Goal: Information Seeking & Learning: Find specific fact

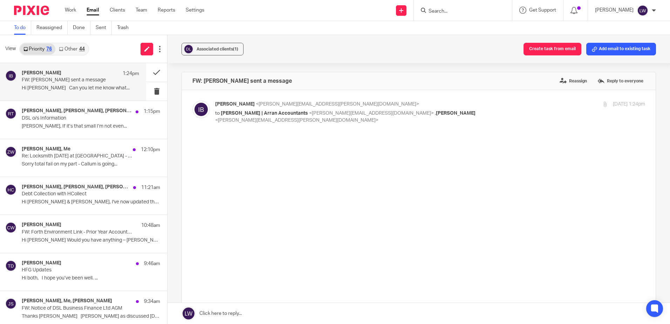
click at [455, 13] on input "Search" at bounding box center [459, 11] width 63 height 6
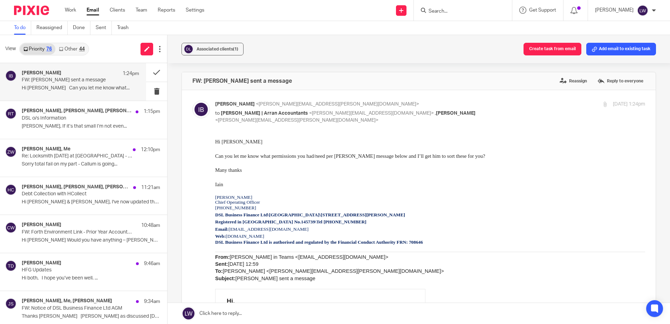
scroll to position [70, 0]
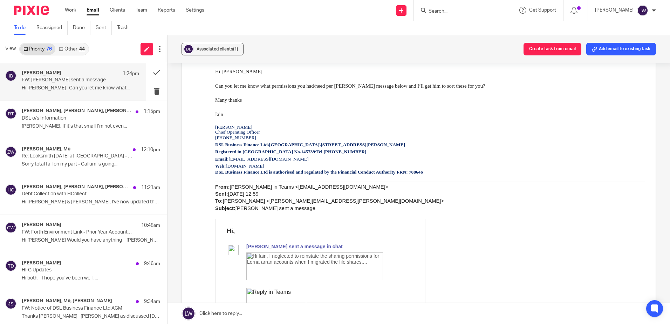
click at [485, 11] on input "Search" at bounding box center [459, 11] width 63 height 6
type input "dsl"
click button "submit" at bounding box center [0, 0] width 0 height 0
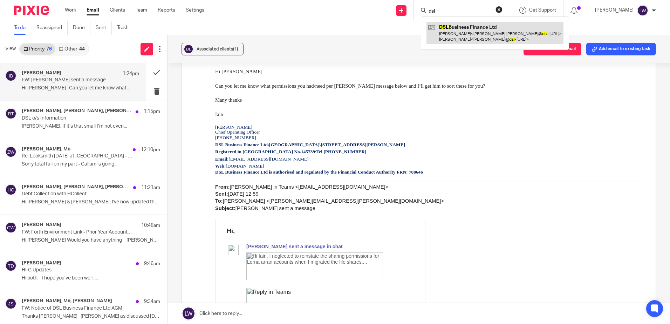
click at [483, 42] on link at bounding box center [494, 33] width 137 height 22
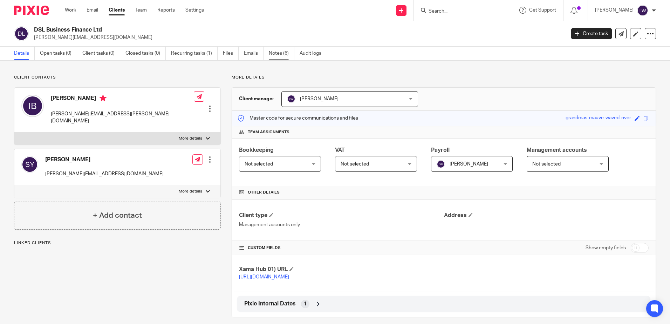
click at [279, 54] on link "Notes (6)" at bounding box center [282, 54] width 26 height 14
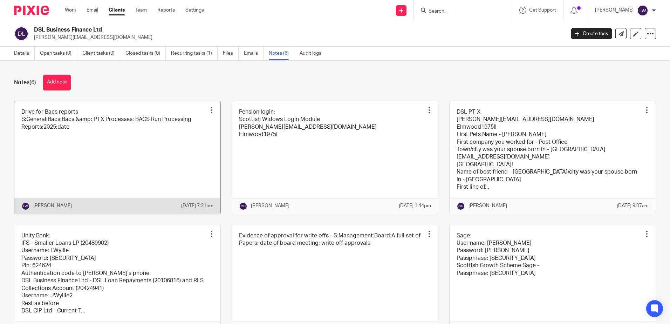
click at [114, 145] on link at bounding box center [117, 157] width 206 height 112
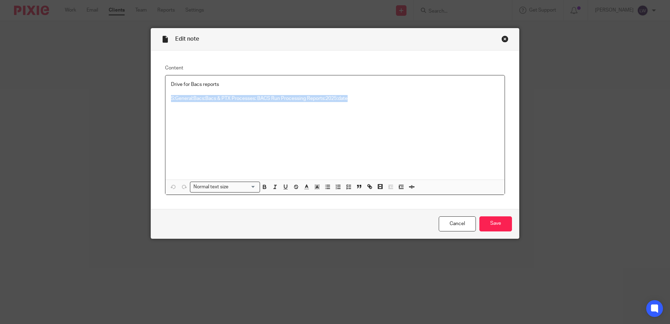
drag, startPoint x: 167, startPoint y: 98, endPoint x: 350, endPoint y: 96, distance: 183.3
click at [350, 96] on div "Drive for Bacs reports S:General:Bacs:Bacs & PTX Processes: BACS Run Processing…" at bounding box center [334, 127] width 339 height 104
copy p "S:General:Bacs:Bacs & PTX Processes: BACS Run Processing Reports:2025:date"
drag, startPoint x: 445, startPoint y: 222, endPoint x: 413, endPoint y: 203, distance: 37.1
click at [445, 222] on link "Cancel" at bounding box center [457, 223] width 37 height 15
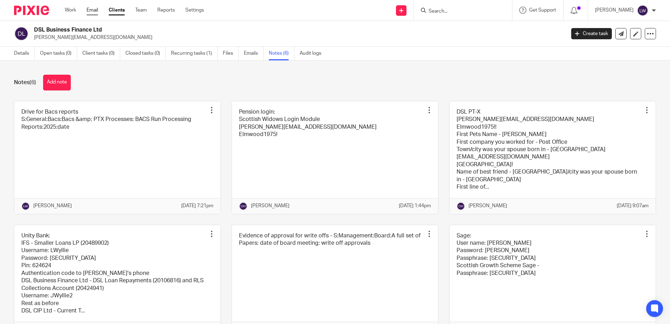
click at [87, 14] on link "Email" at bounding box center [93, 10] width 12 height 7
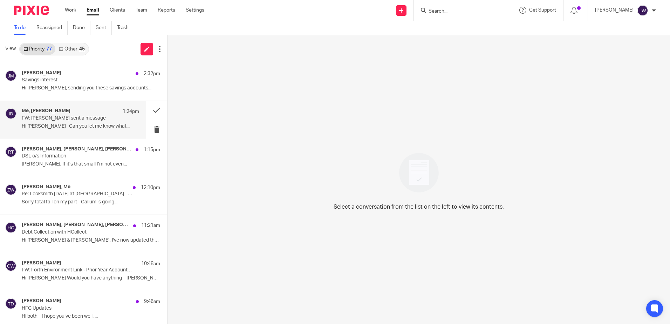
click at [54, 125] on p "Hi [PERSON_NAME] Can you let me know what..." at bounding box center [80, 126] width 117 height 6
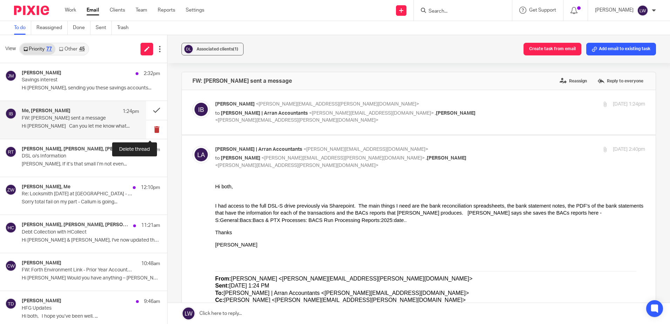
click at [152, 128] on button at bounding box center [156, 129] width 21 height 19
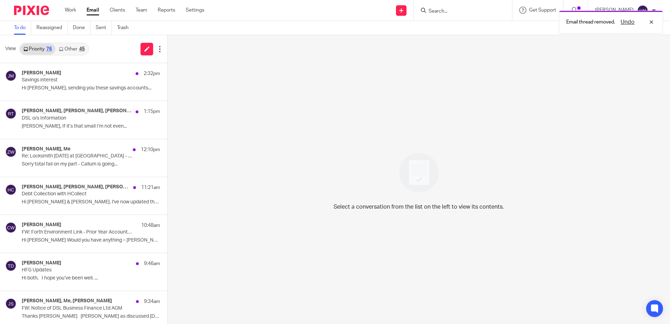
click at [74, 48] on link "Other 45" at bounding box center [71, 48] width 33 height 11
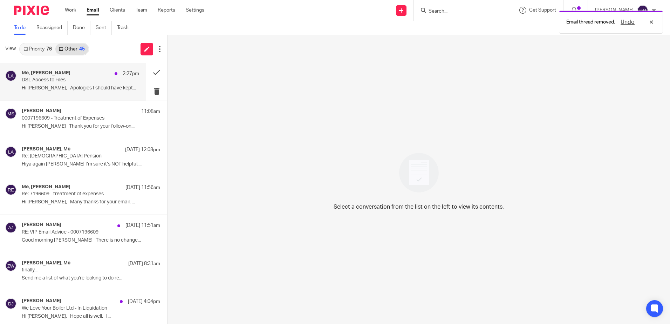
click at [65, 84] on div "Me, Keith Melvin 2:27pm DSL Access to Files Hi Lorna, Apologies I should have k…" at bounding box center [80, 81] width 117 height 23
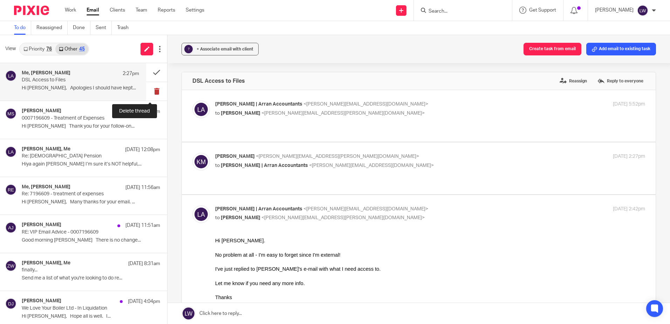
click at [149, 91] on button at bounding box center [156, 91] width 21 height 19
